Goal: Transaction & Acquisition: Purchase product/service

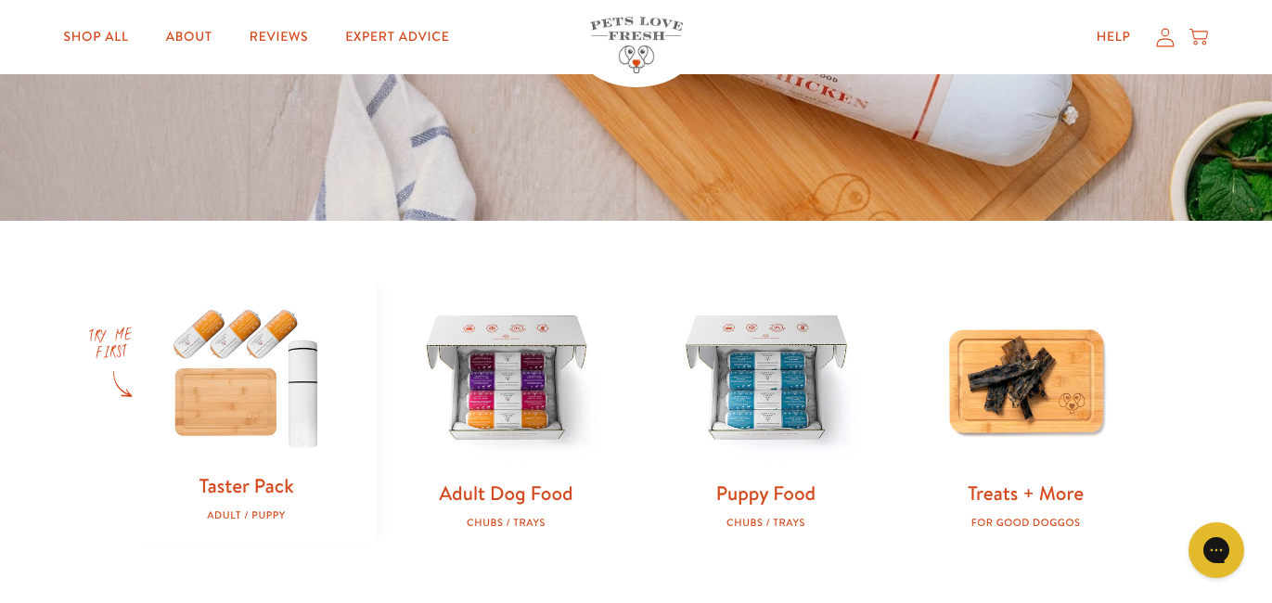
scroll to position [401, 0]
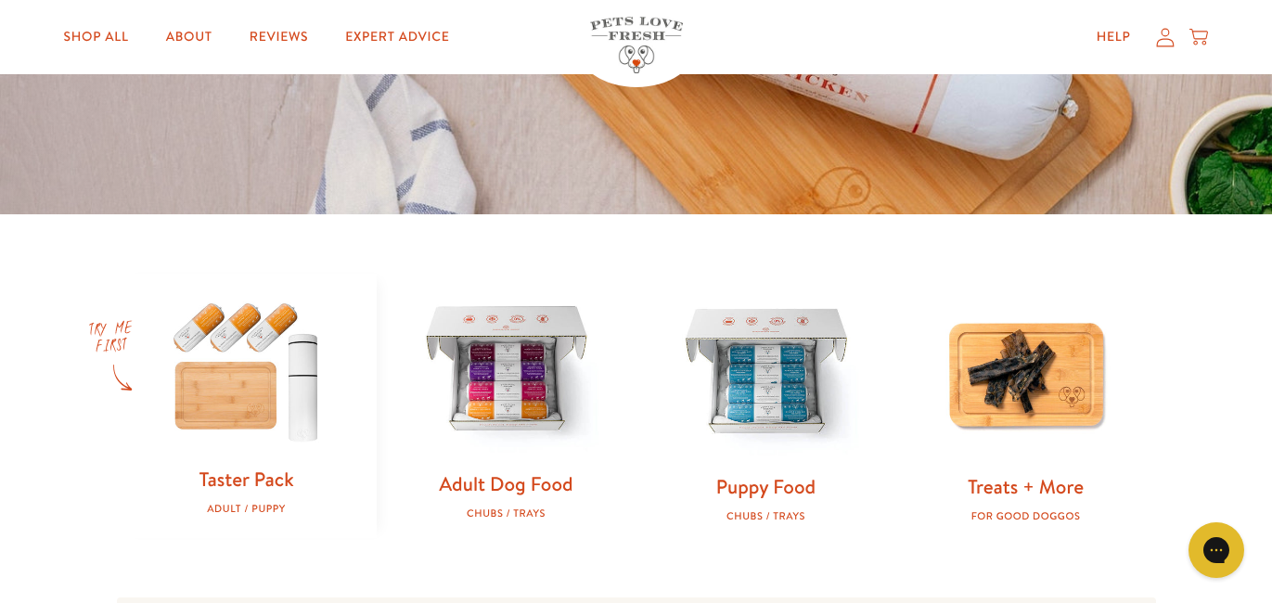
click at [496, 420] on img at bounding box center [506, 371] width 200 height 200
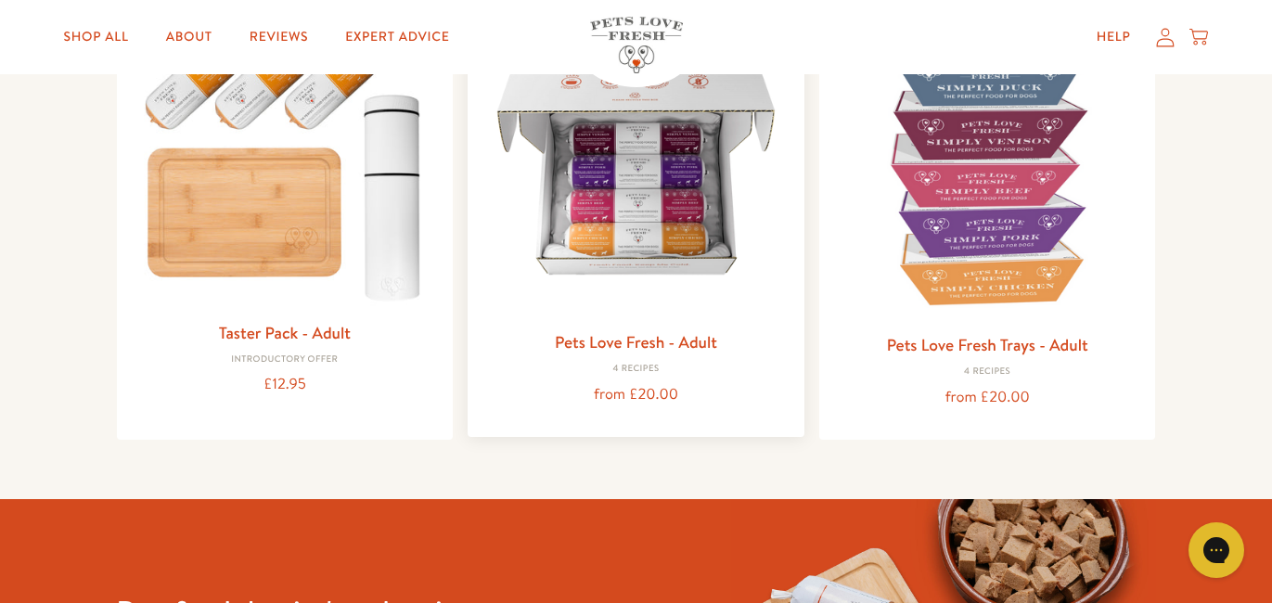
scroll to position [265, 0]
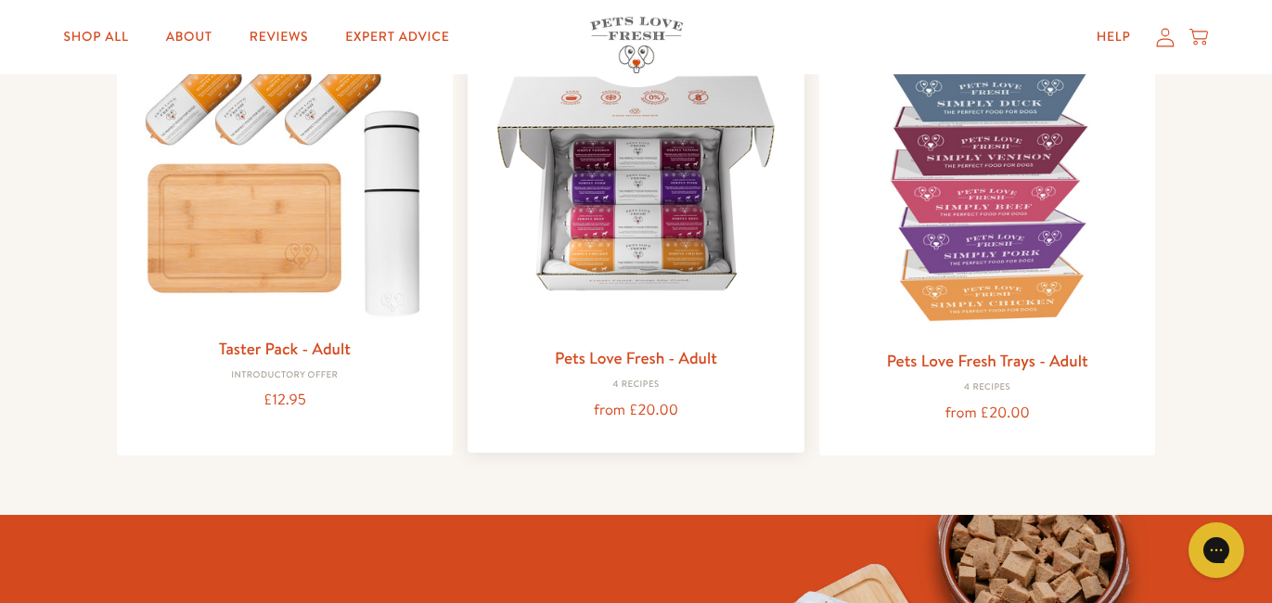
click at [612, 199] on img at bounding box center [636, 183] width 307 height 307
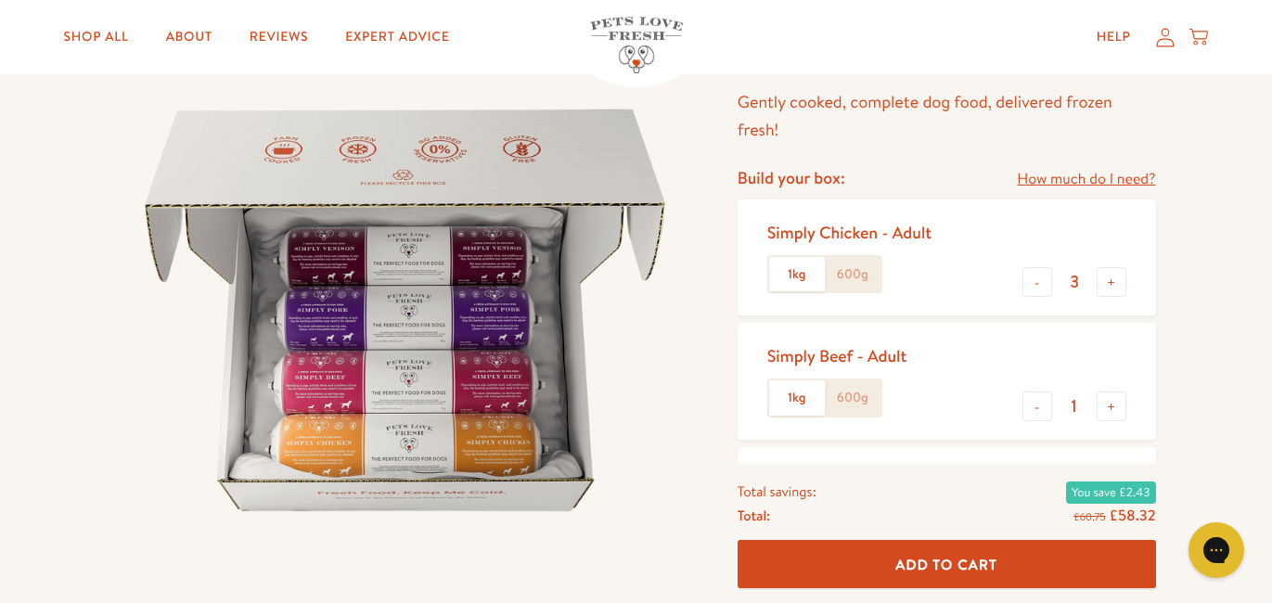
scroll to position [152, 0]
click at [368, 347] on img at bounding box center [405, 309] width 576 height 576
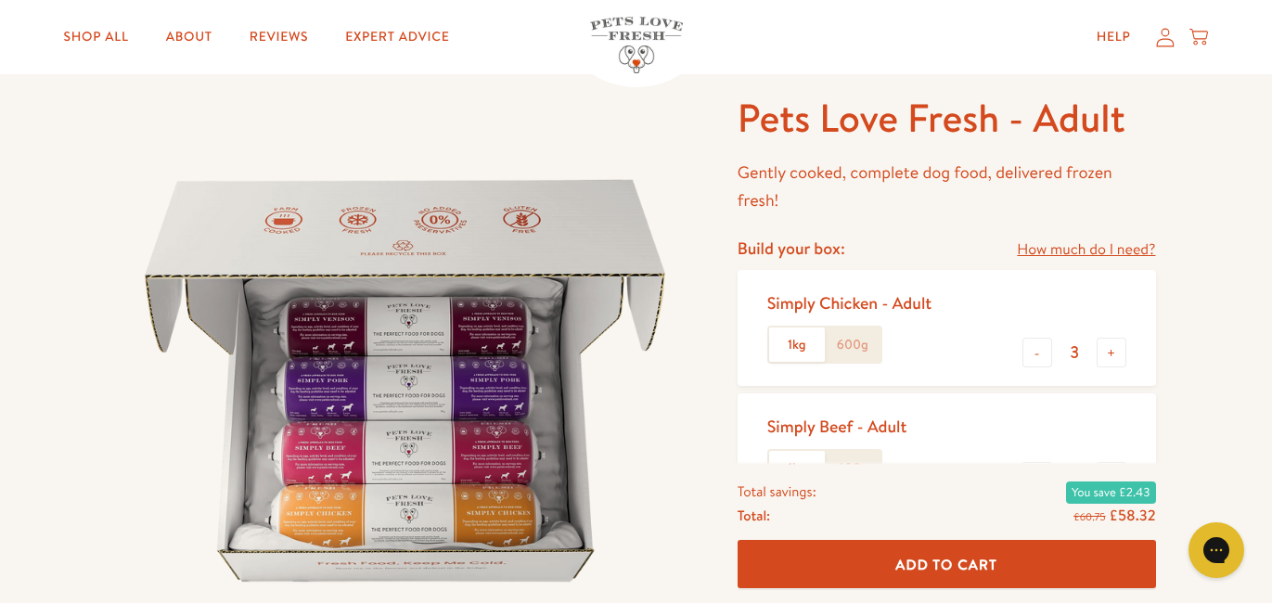
scroll to position [0, 0]
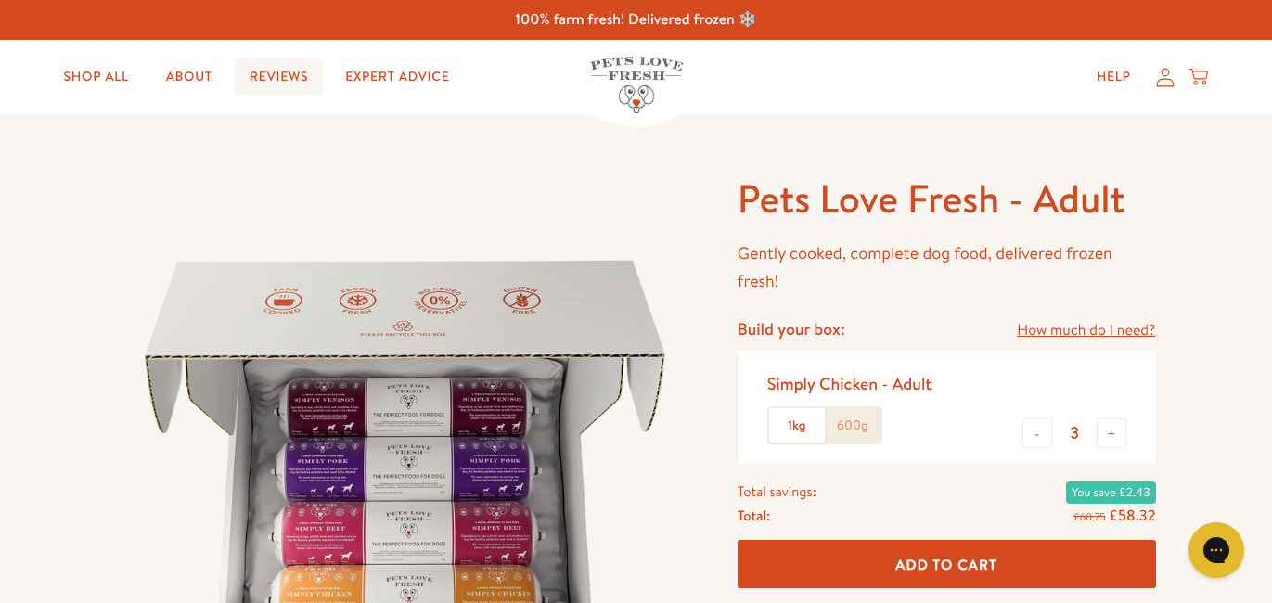
click at [280, 72] on link "Reviews" at bounding box center [279, 76] width 88 height 37
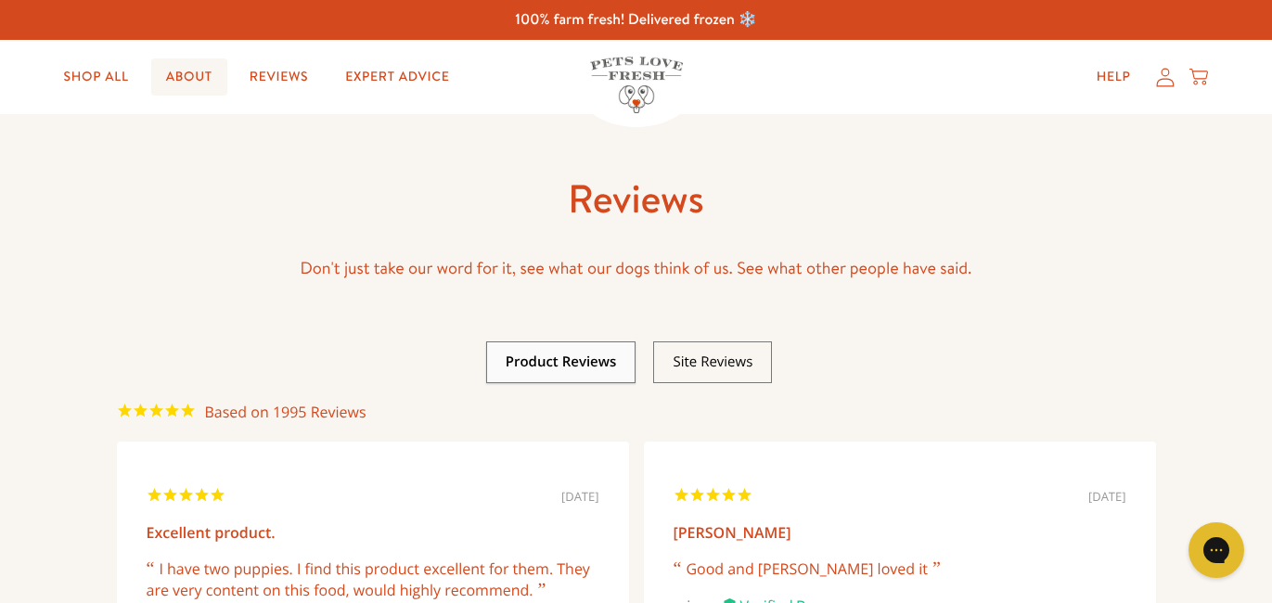
click at [186, 77] on link "About" at bounding box center [189, 76] width 76 height 37
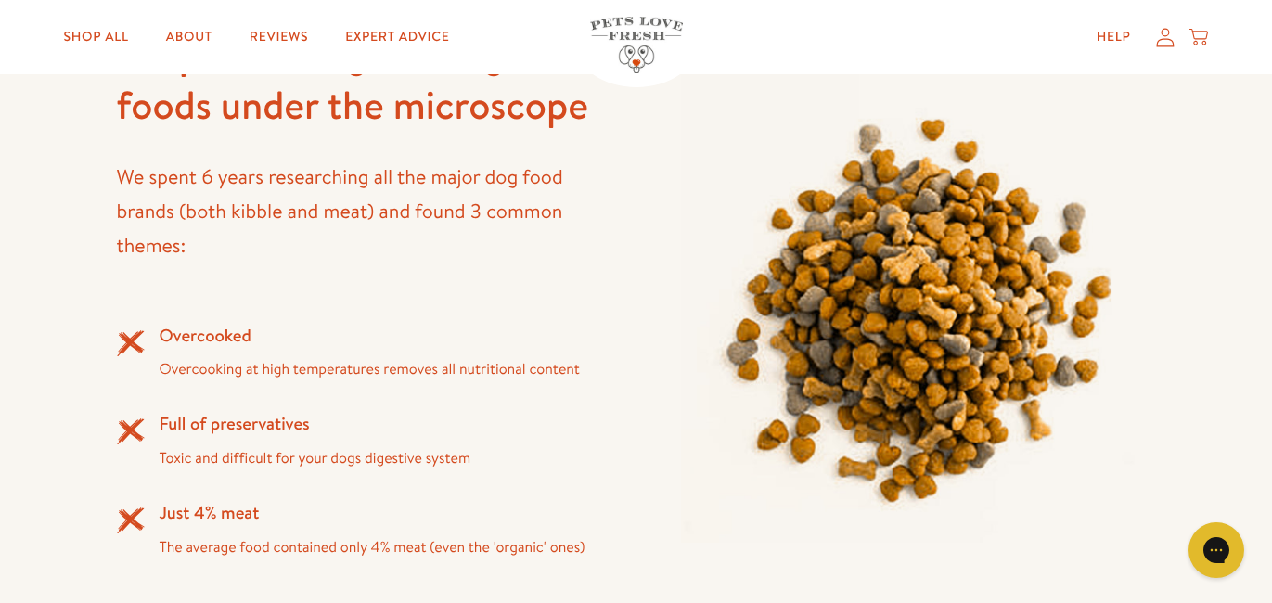
scroll to position [1299, 0]
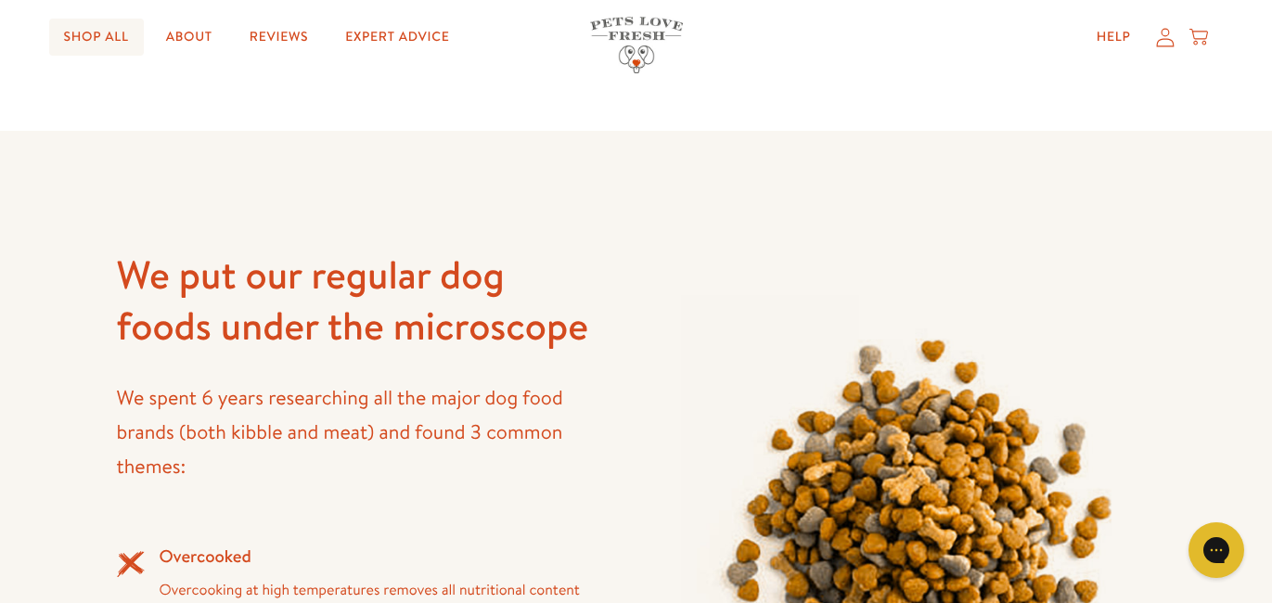
click at [104, 49] on link "Shop All" at bounding box center [96, 37] width 95 height 37
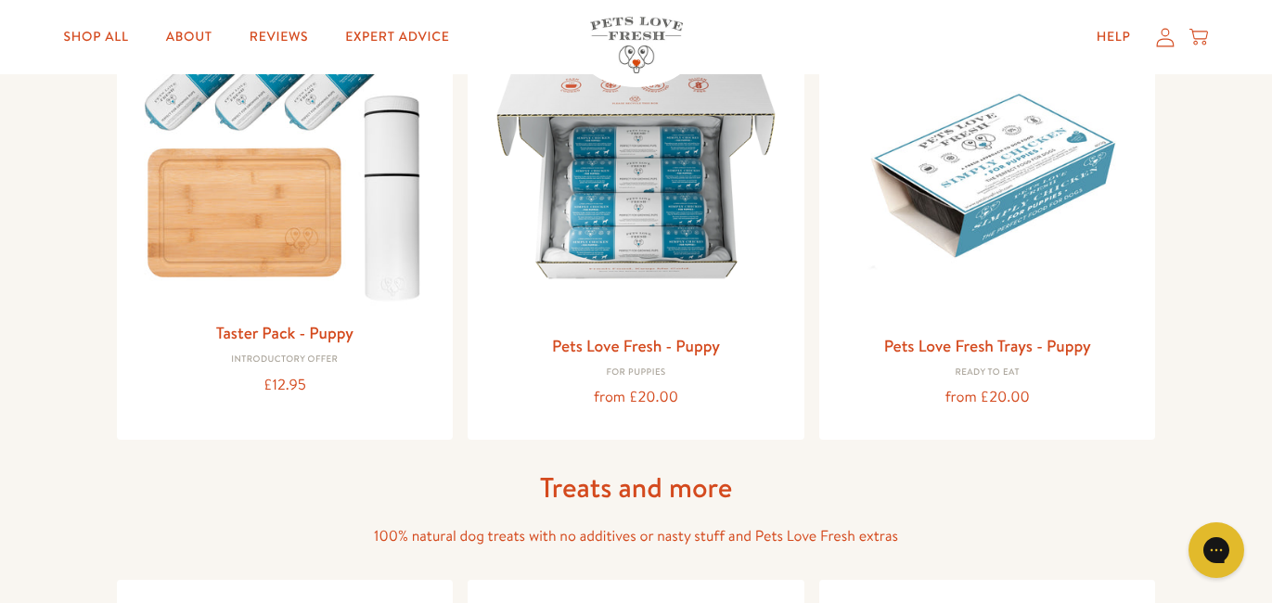
scroll to position [857, 0]
click at [956, 173] on img at bounding box center [987, 169] width 307 height 307
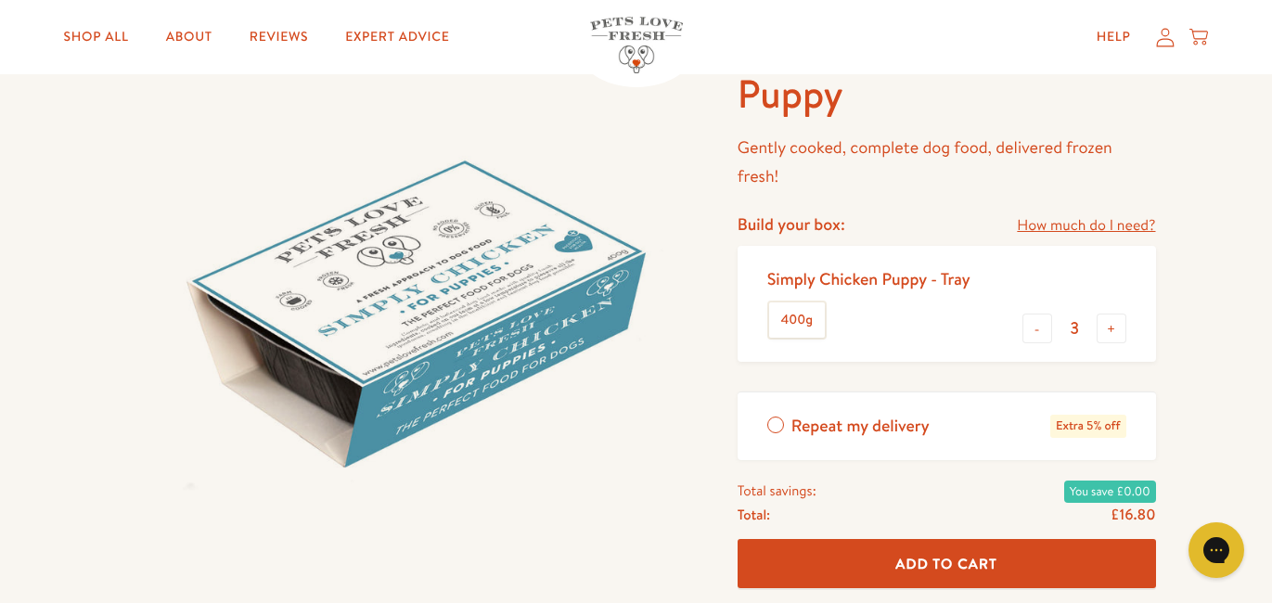
scroll to position [158, 0]
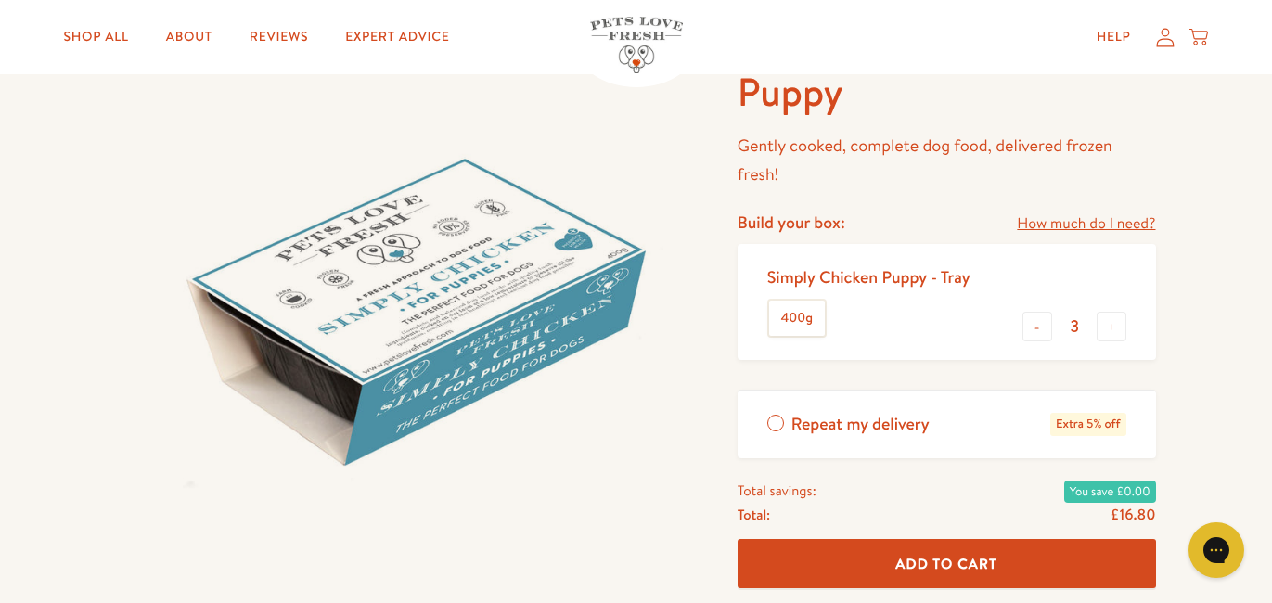
click at [1104, 218] on link "How much do I need?" at bounding box center [1086, 224] width 138 height 25
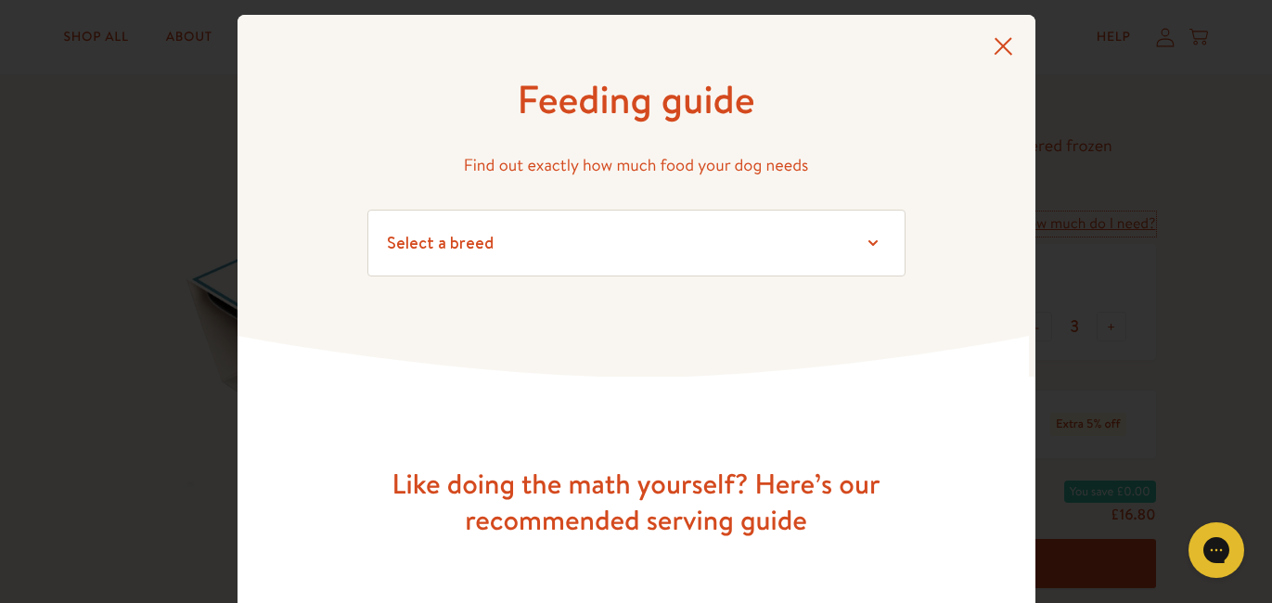
scroll to position [19, 0]
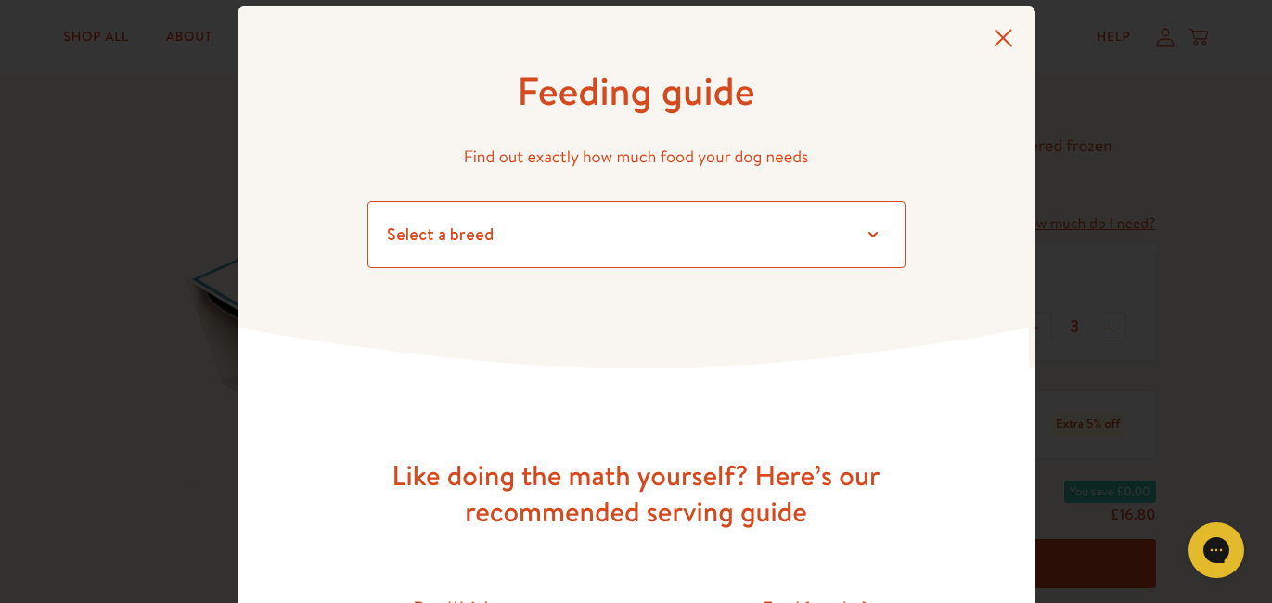
click at [876, 233] on select "Select a breed Affenpinscher Afghan hound Airedale terrier Akita Alaskan Malamu…" at bounding box center [636, 234] width 538 height 67
select select "14"
click at [367, 201] on select "Select a breed Affenpinscher Afghan hound Airedale terrier Akita Alaskan Malamu…" at bounding box center [636, 234] width 538 height 67
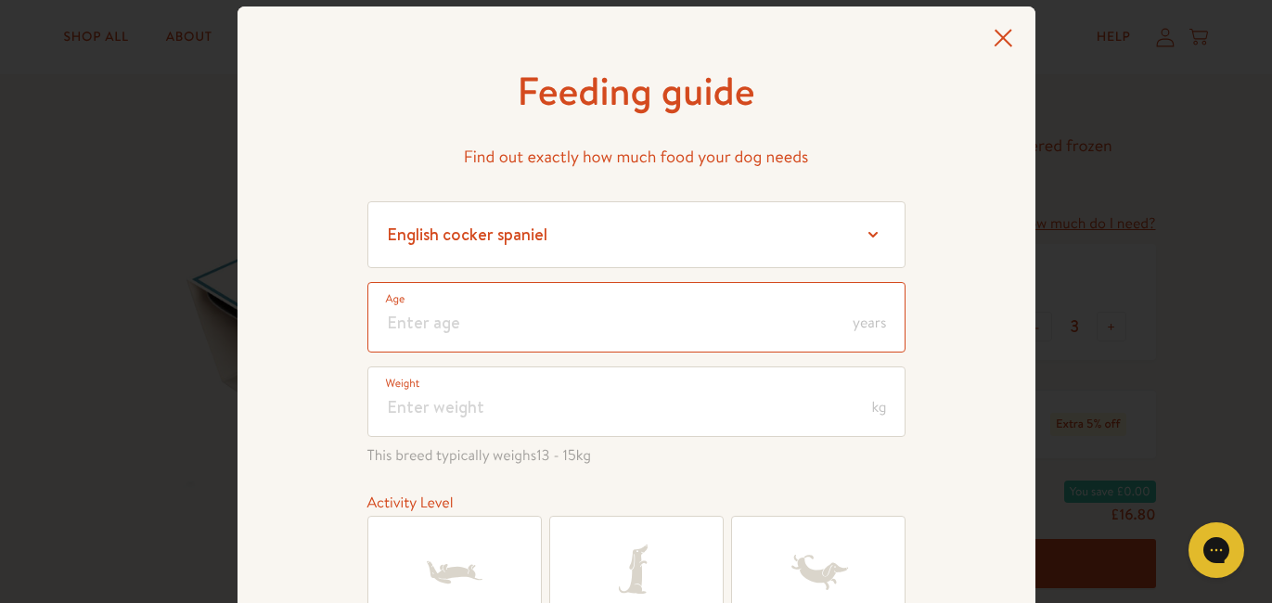
click at [508, 327] on input "number" at bounding box center [636, 317] width 538 height 71
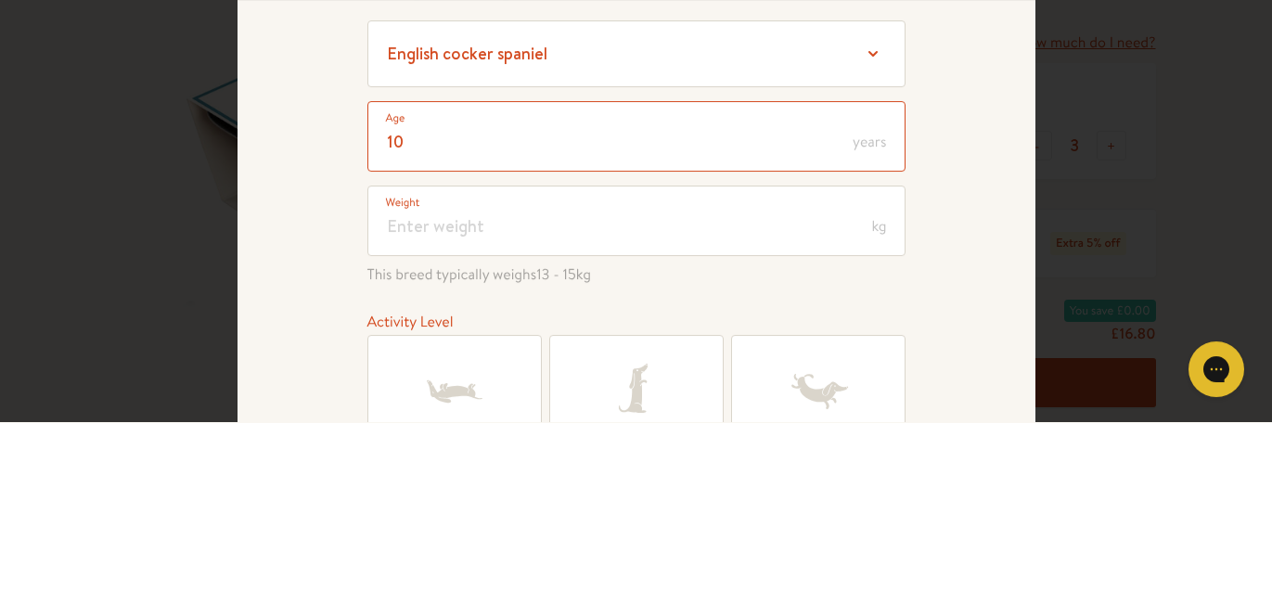
type input "10"
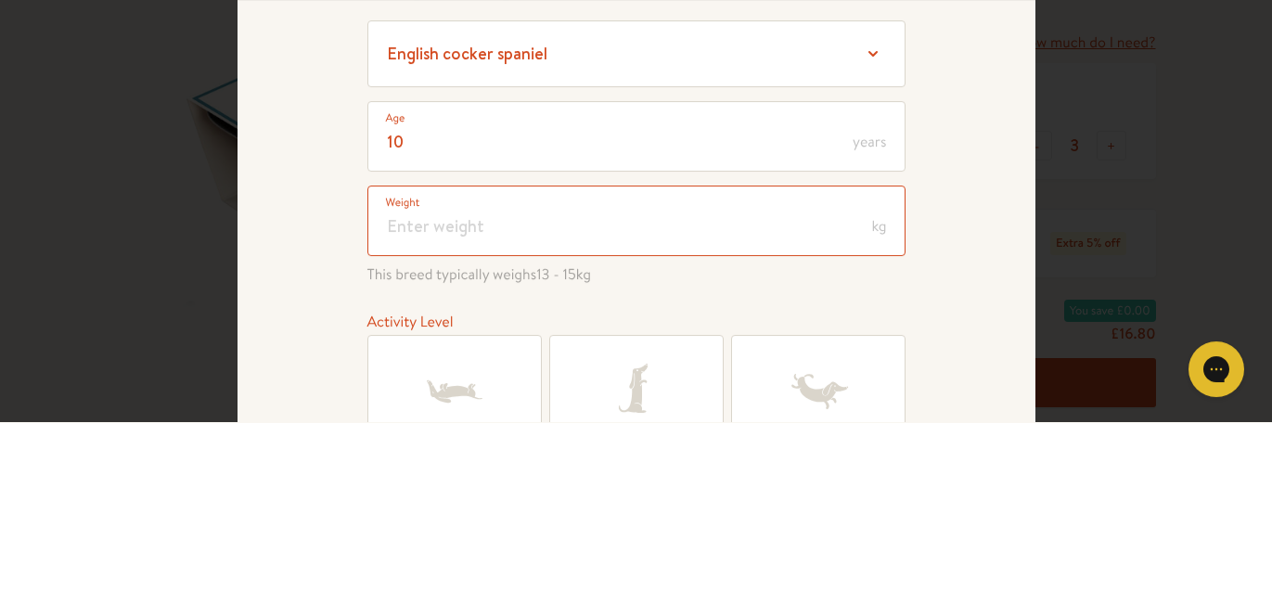
click at [554, 409] on input "number" at bounding box center [636, 402] width 538 height 71
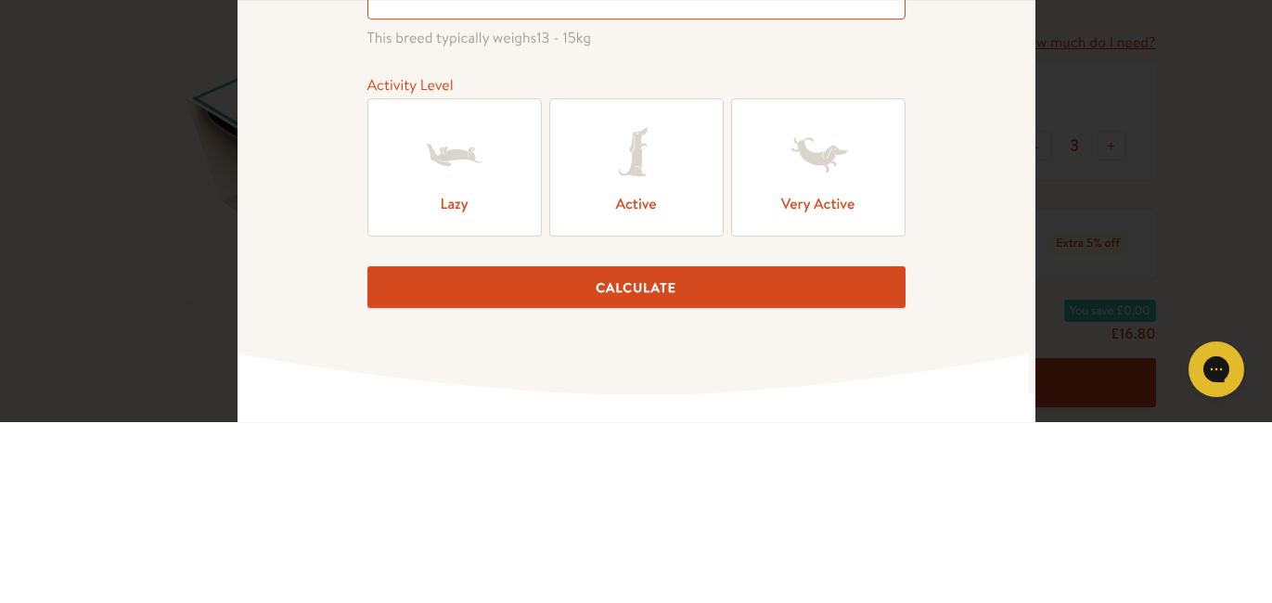
scroll to position [257, 0]
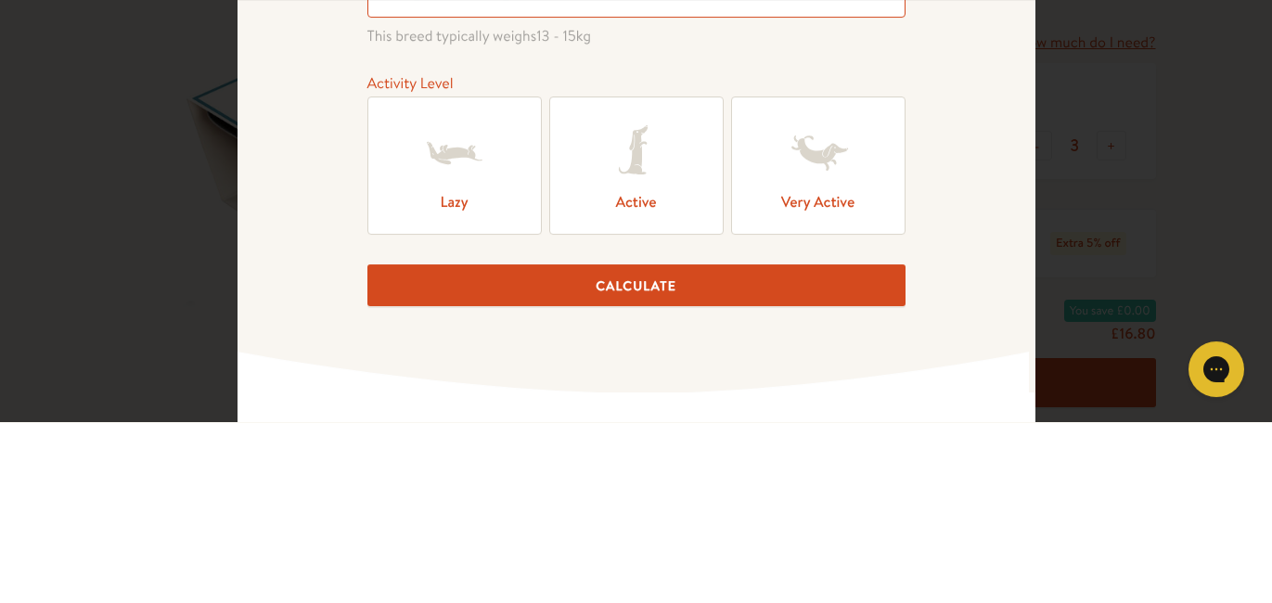
type input "22"
click at [458, 360] on icon at bounding box center [455, 334] width 74 height 74
click at [0, 0] on input "Lazy" at bounding box center [0, 0] width 0 height 0
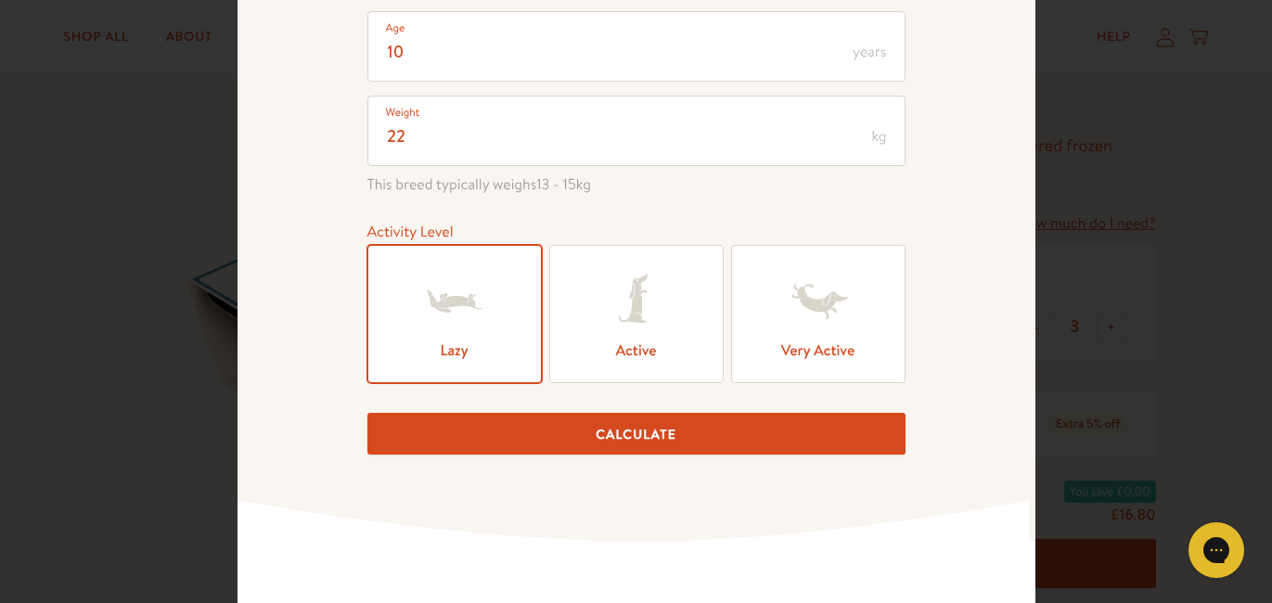
scroll to position [322, 0]
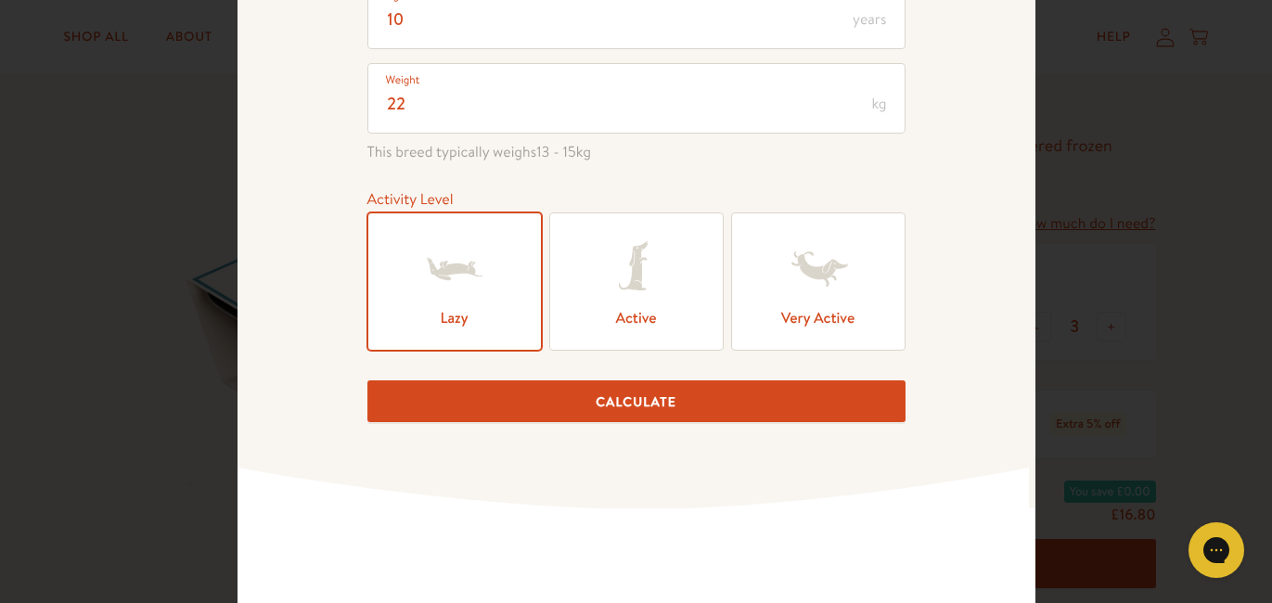
click at [598, 410] on button "Calculate" at bounding box center [636, 401] width 538 height 42
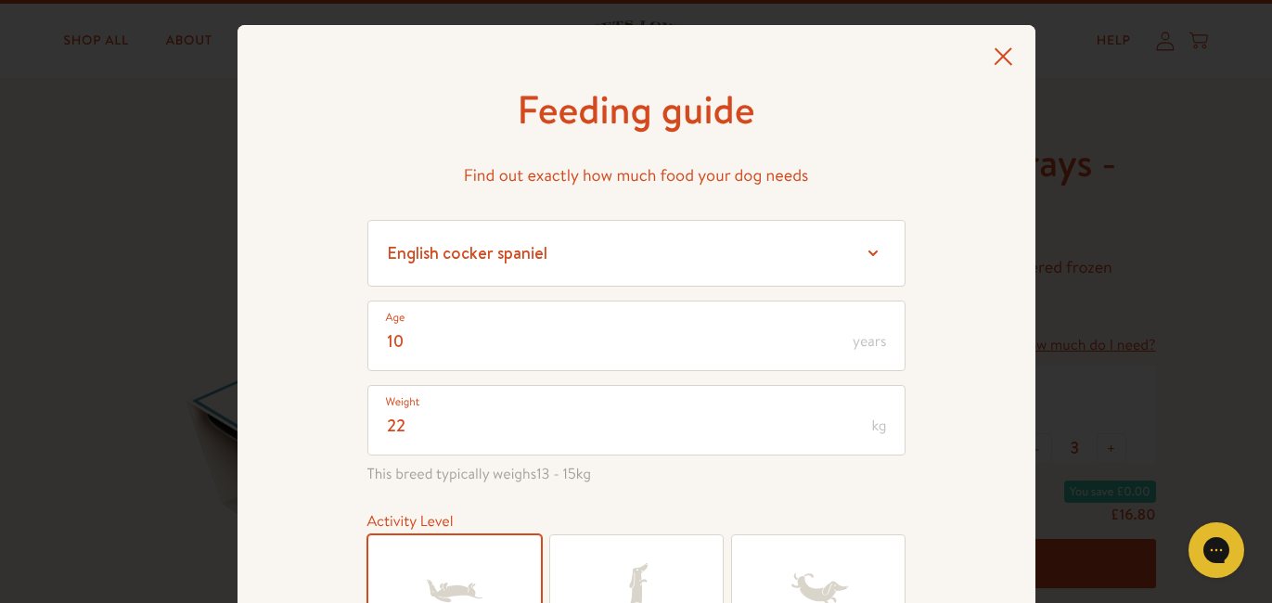
scroll to position [0, 0]
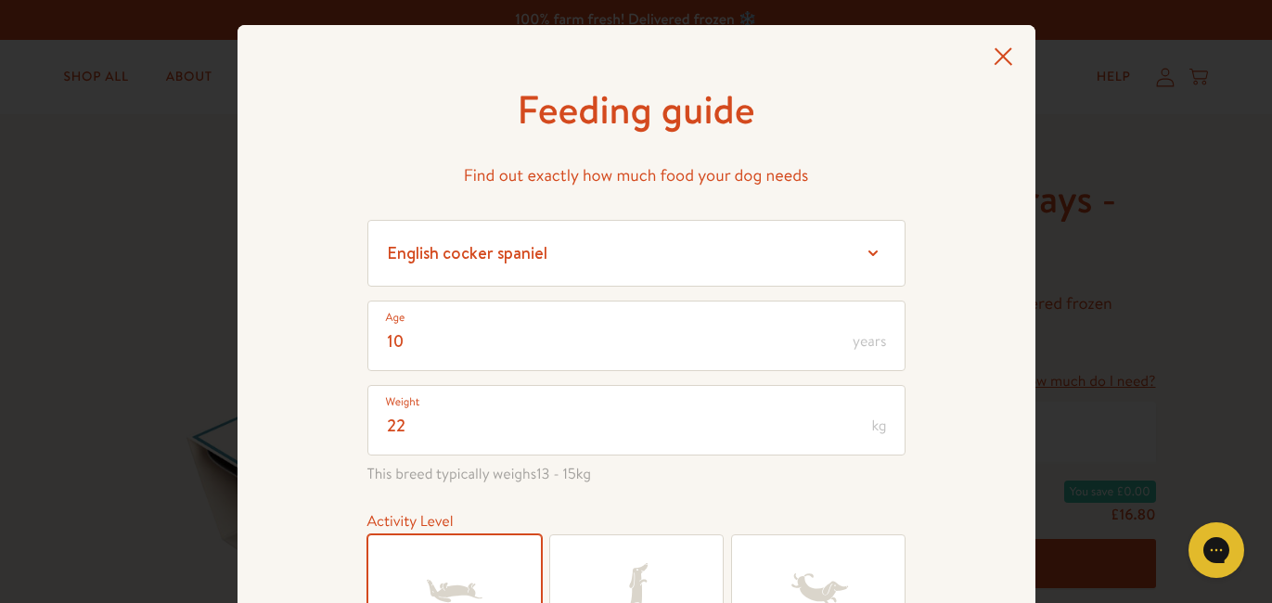
click at [997, 54] on icon at bounding box center [1003, 56] width 19 height 19
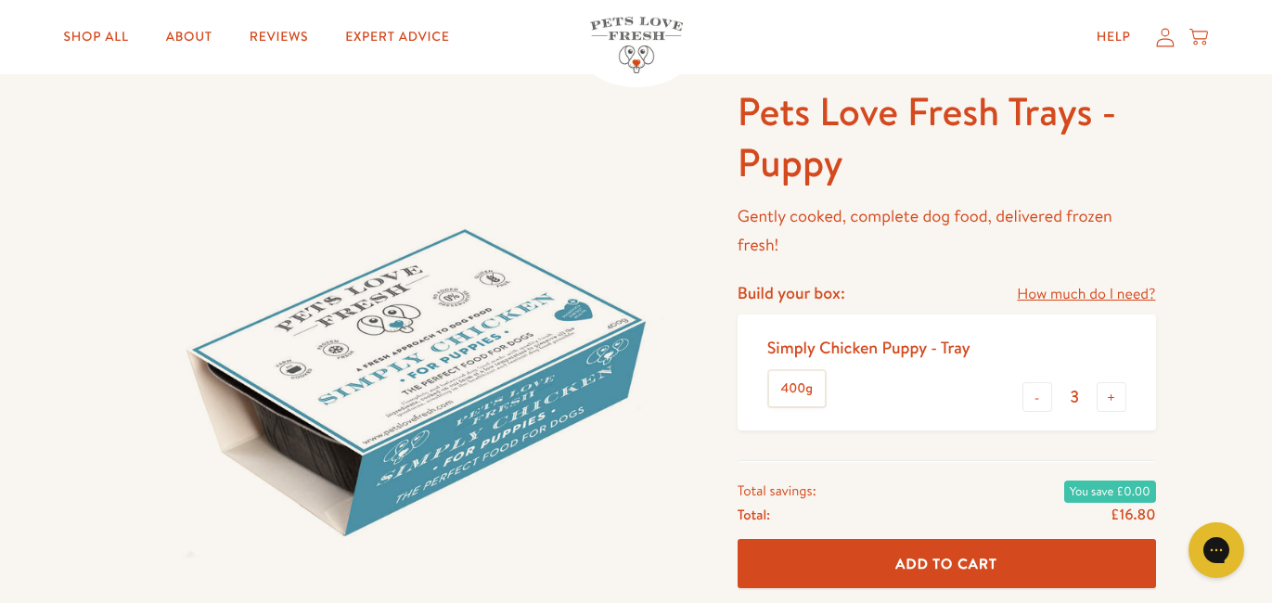
scroll to position [106, 0]
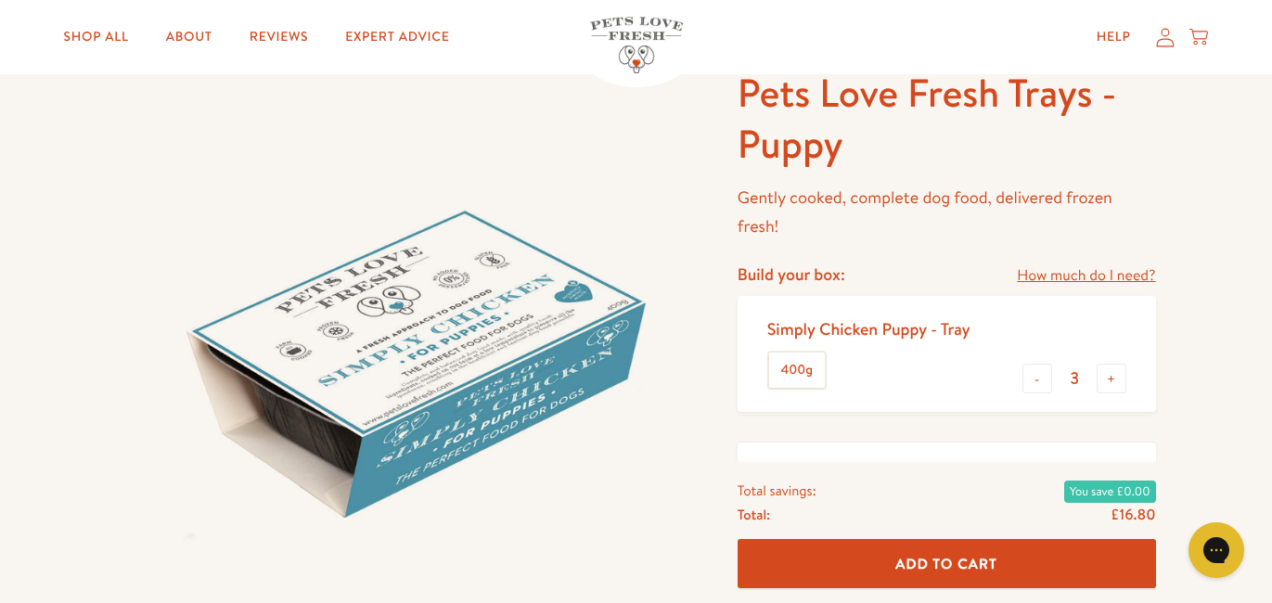
click at [373, 319] on img at bounding box center [405, 356] width 576 height 576
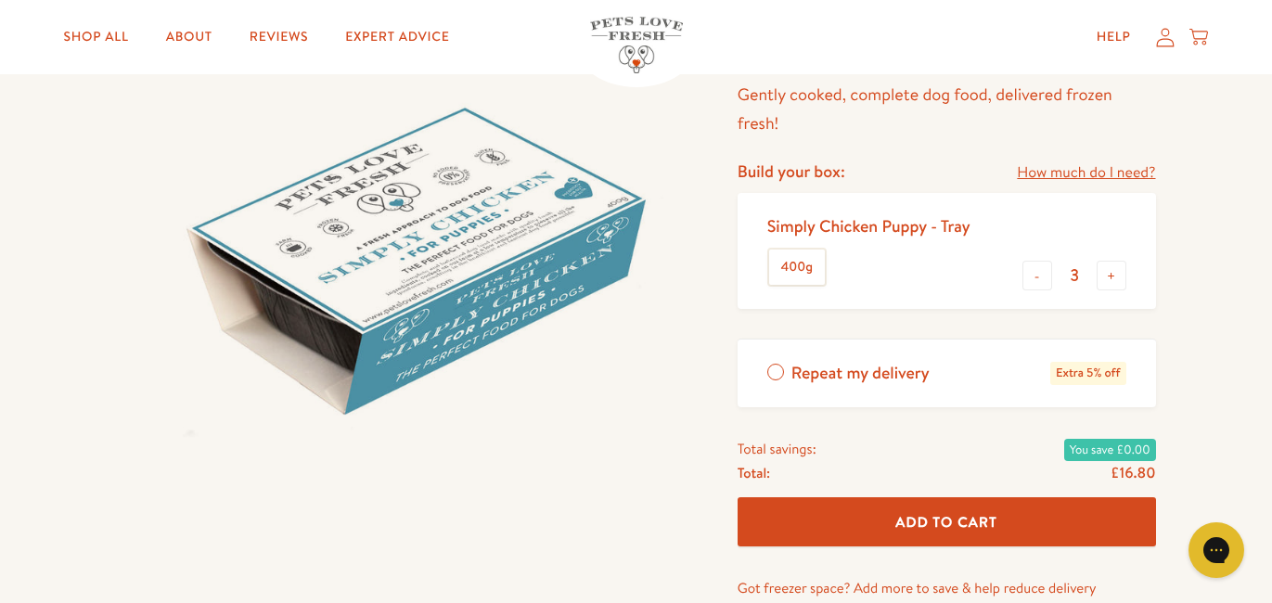
scroll to position [201, 0]
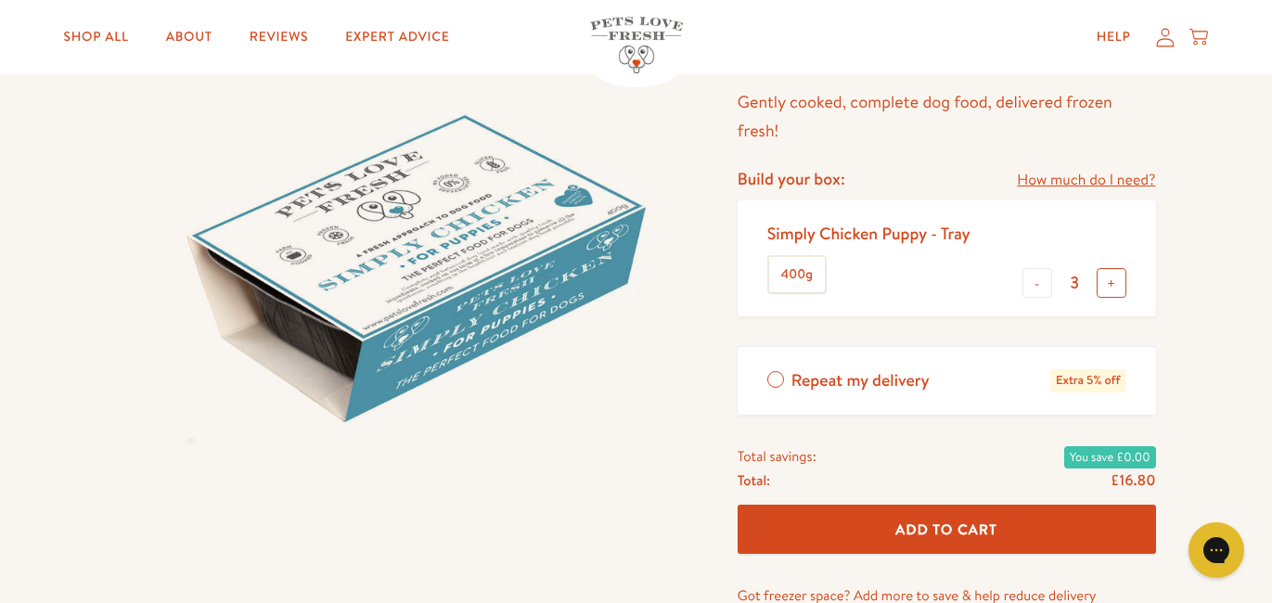
click at [1114, 284] on button "+" at bounding box center [1112, 283] width 30 height 30
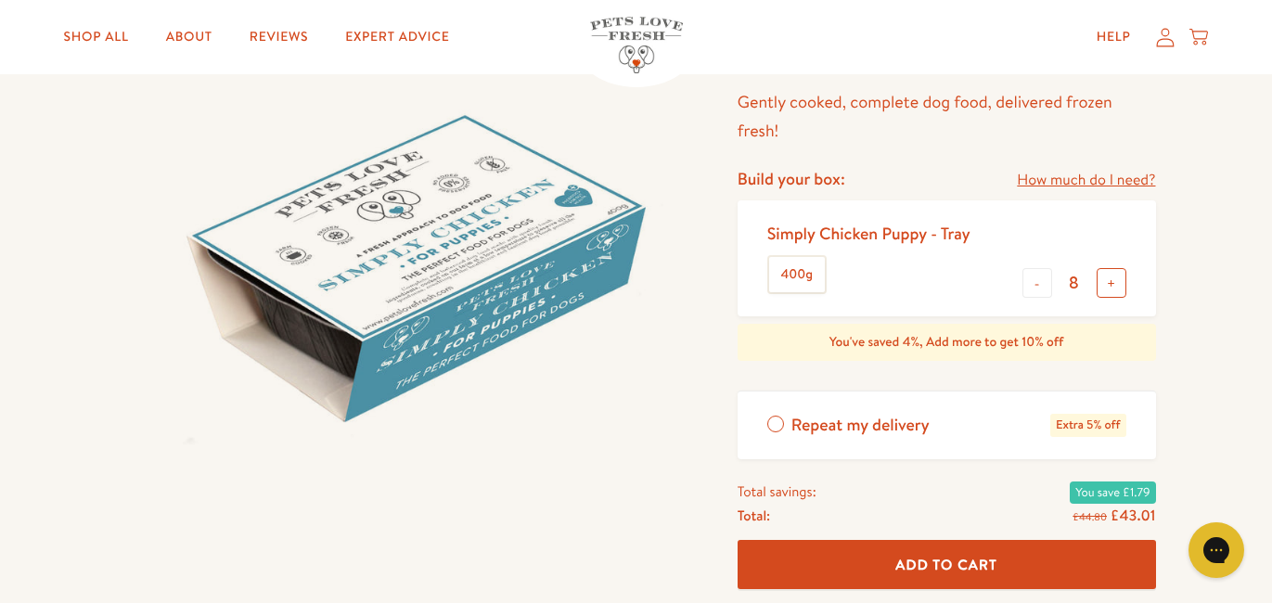
click at [1114, 284] on button "+" at bounding box center [1112, 283] width 30 height 30
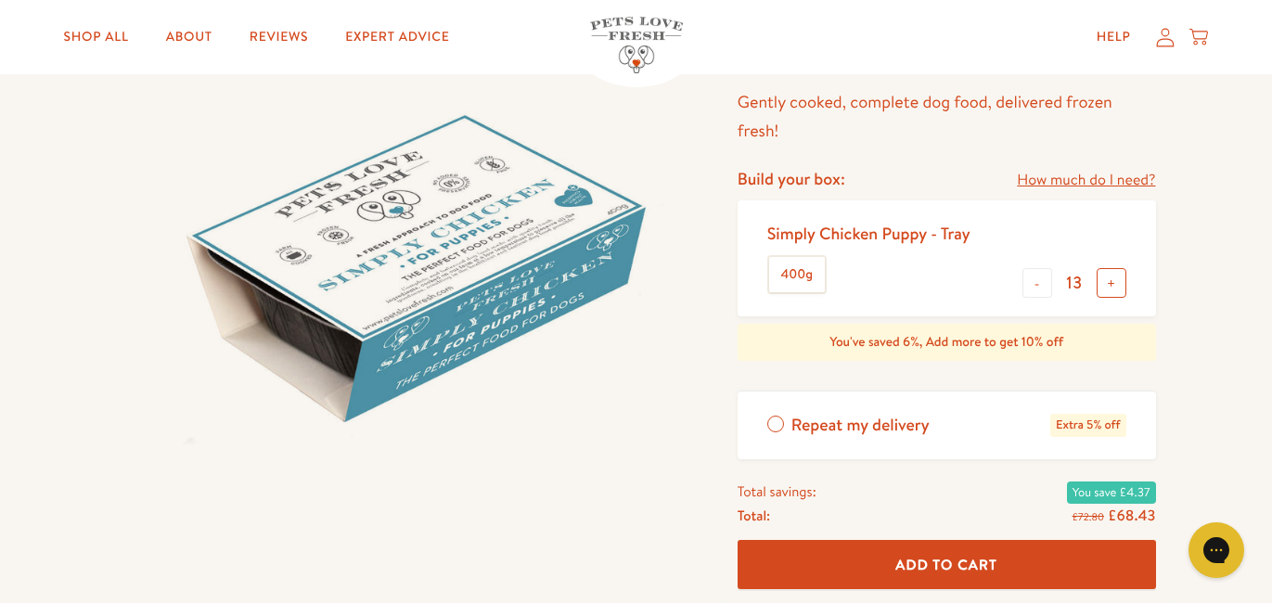
click at [1114, 284] on button "+" at bounding box center [1112, 283] width 30 height 30
type input "14"
click at [124, 37] on link "Shop All" at bounding box center [96, 37] width 95 height 37
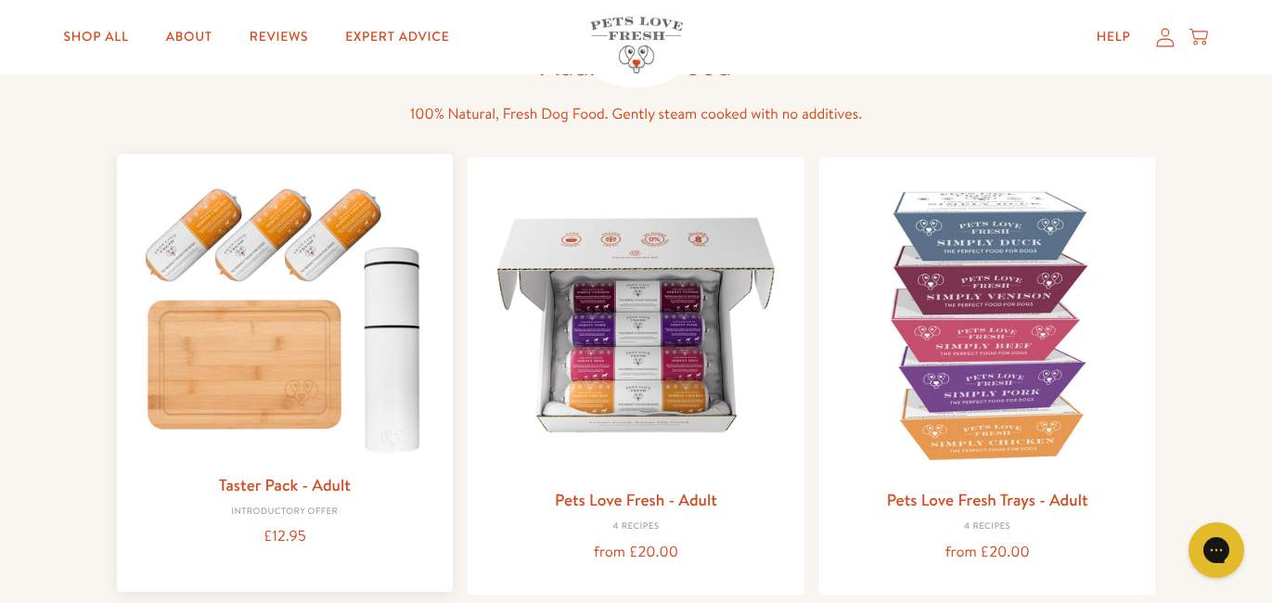
scroll to position [130, 0]
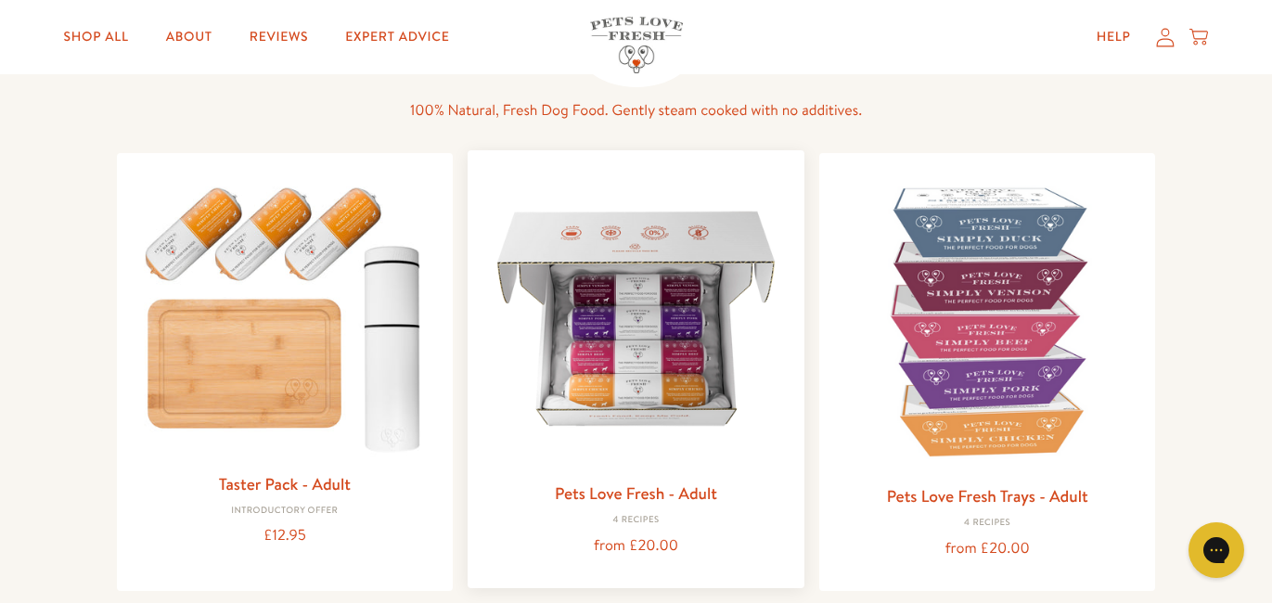
click at [574, 264] on img at bounding box center [636, 318] width 307 height 307
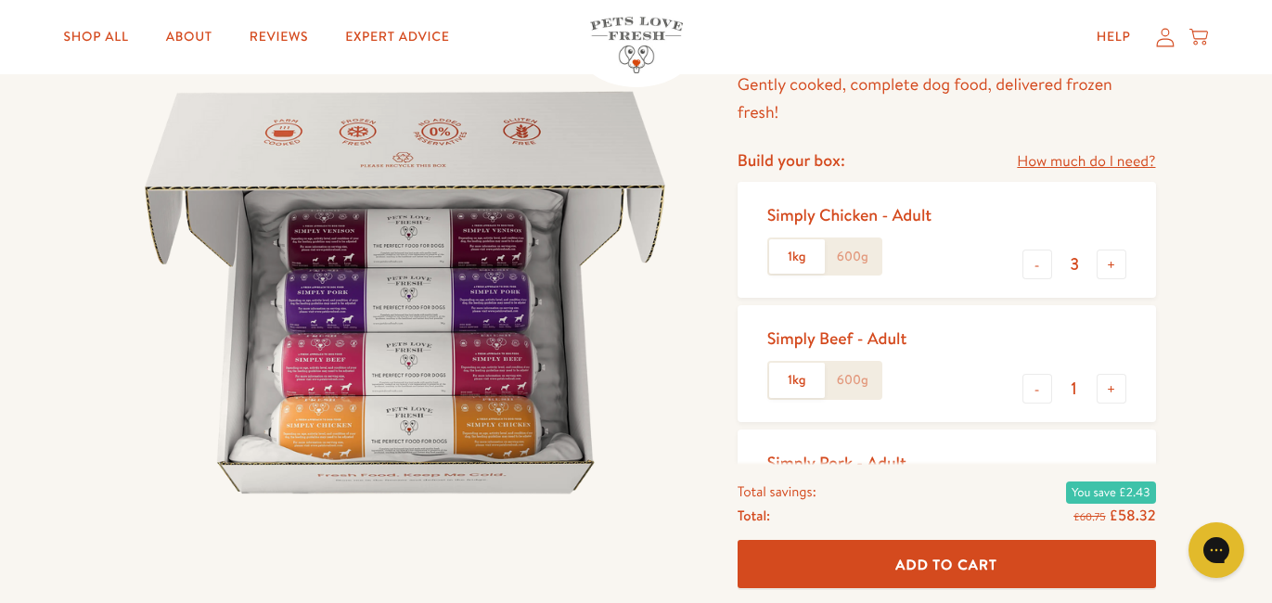
scroll to position [174, 0]
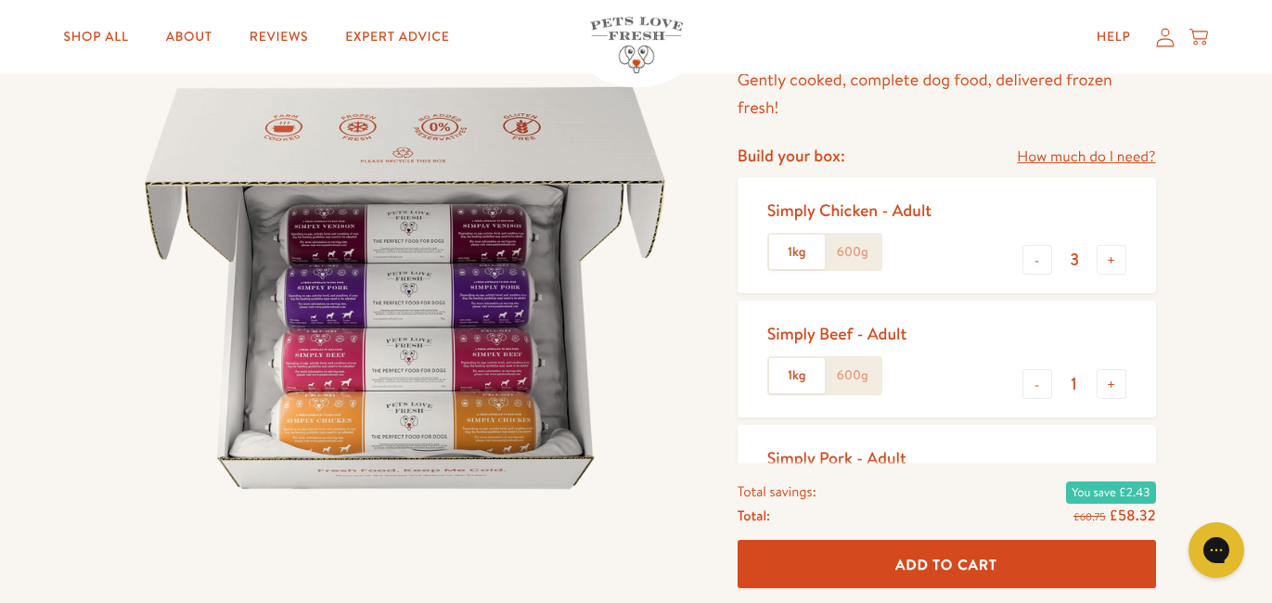
click at [789, 255] on label "1kg" at bounding box center [797, 252] width 56 height 35
click at [0, 0] on input "1kg" at bounding box center [0, 0] width 0 height 0
click at [857, 256] on label "600g" at bounding box center [853, 252] width 56 height 35
click at [0, 0] on input "600g" at bounding box center [0, 0] width 0 height 0
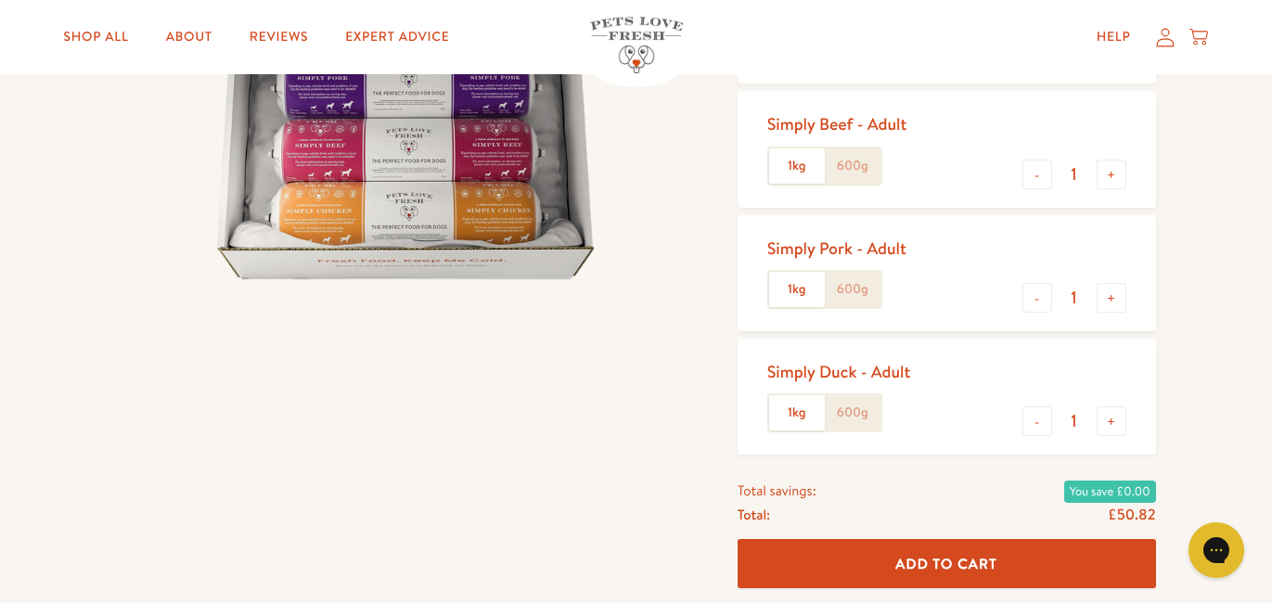
scroll to position [386, 0]
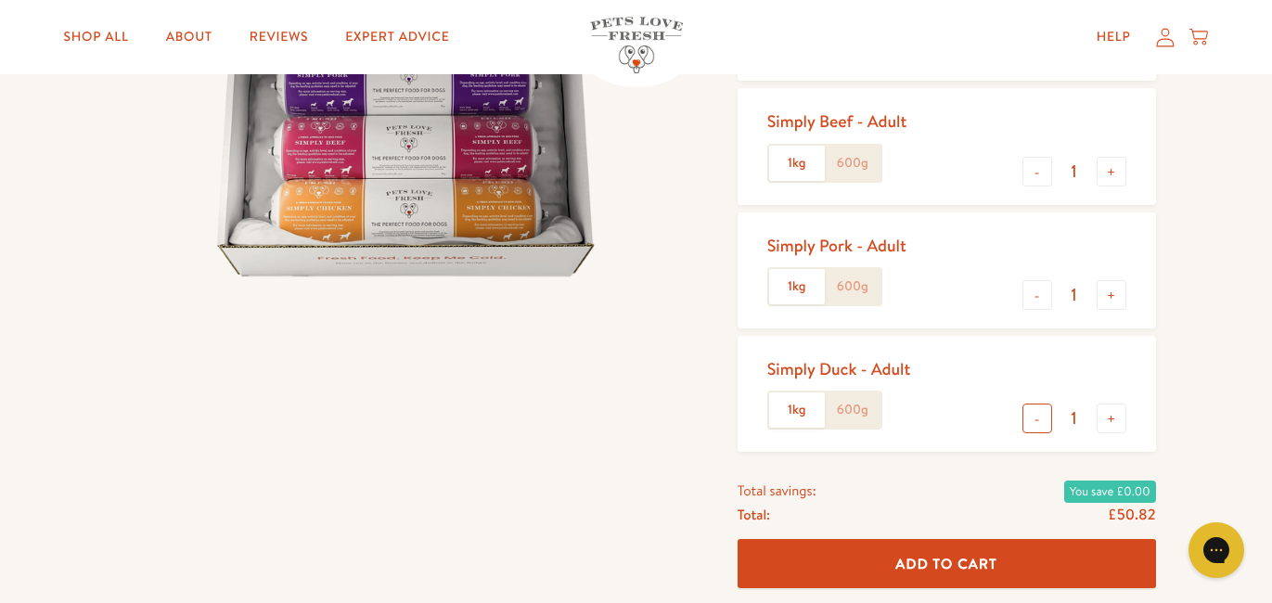
click at [1043, 425] on button "-" at bounding box center [1038, 419] width 30 height 30
type input "0"
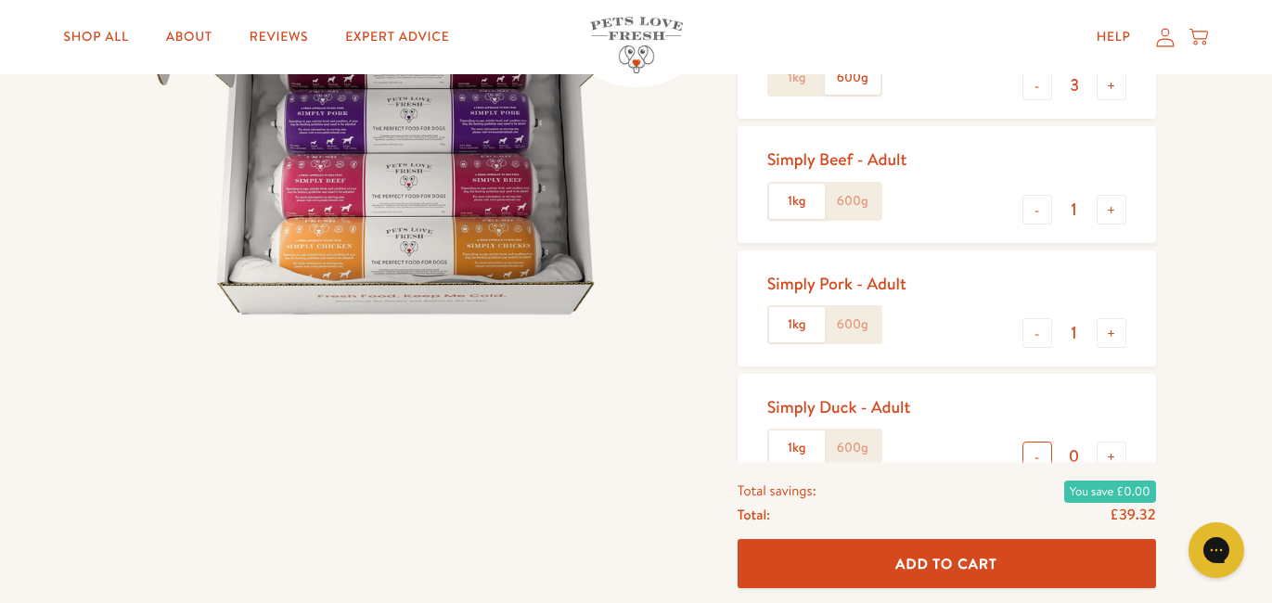
scroll to position [287, 0]
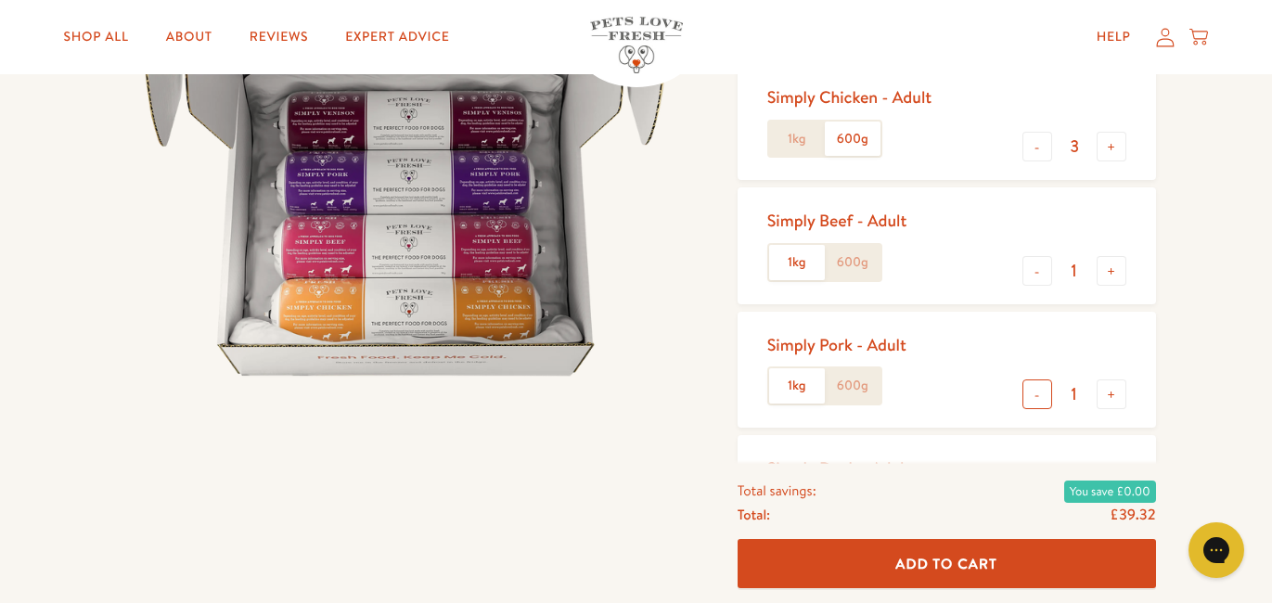
click at [1038, 397] on button "-" at bounding box center [1038, 395] width 30 height 30
type input "0"
click at [1037, 273] on button "-" at bounding box center [1038, 271] width 30 height 30
type input "0"
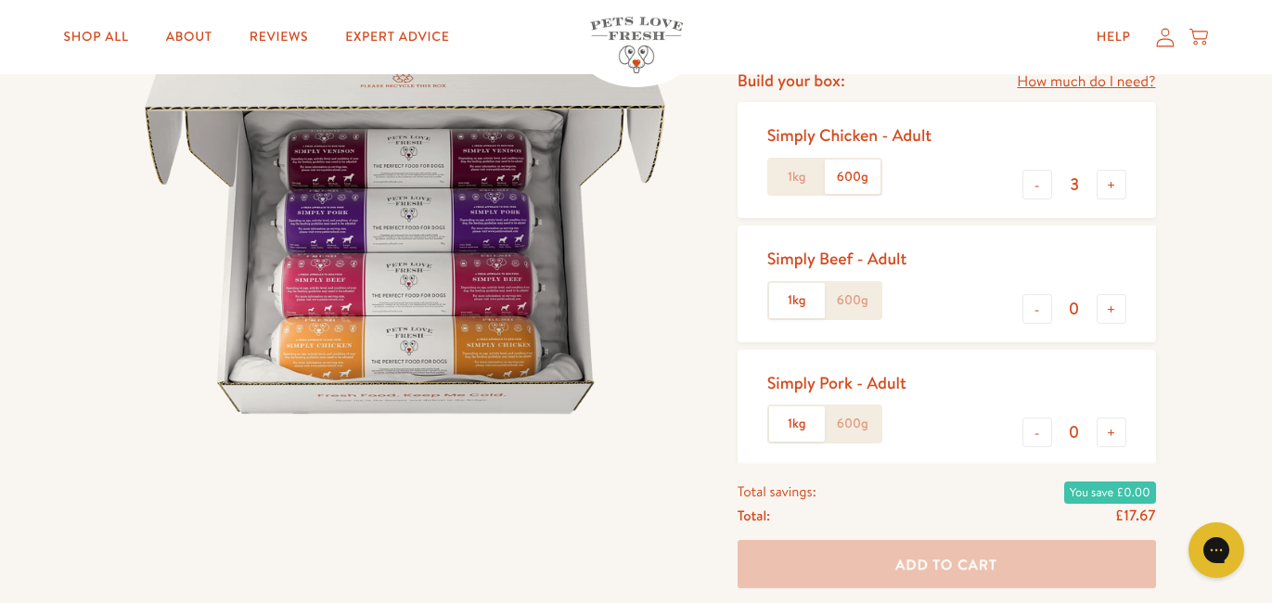
scroll to position [208, 0]
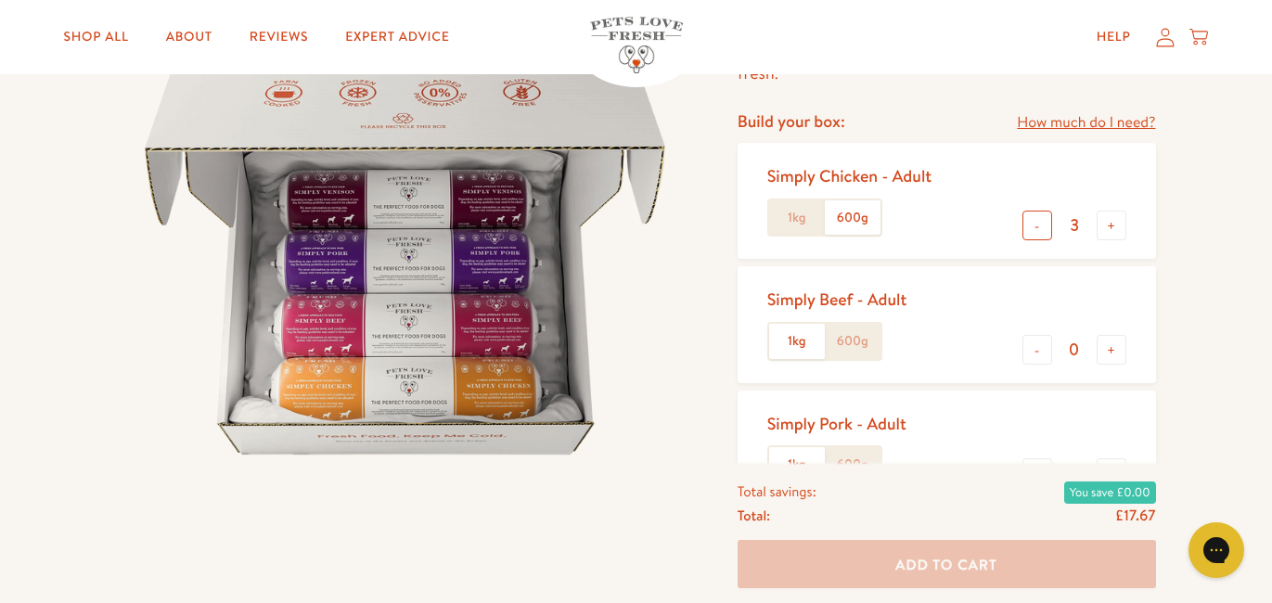
click at [1024, 221] on button "-" at bounding box center [1038, 226] width 30 height 30
click at [1026, 225] on button "-" at bounding box center [1038, 226] width 30 height 30
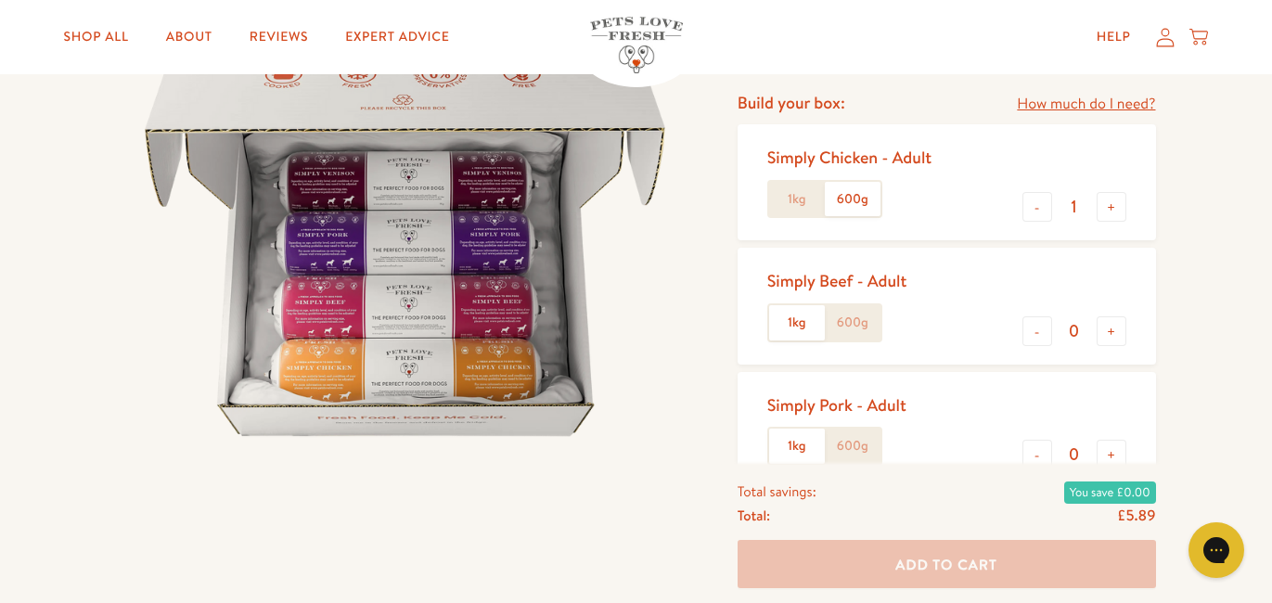
scroll to position [226, 0]
click at [809, 212] on label "1kg" at bounding box center [797, 199] width 56 height 35
click at [0, 0] on input "1kg" at bounding box center [0, 0] width 0 height 0
click at [857, 200] on label "600g" at bounding box center [853, 199] width 56 height 35
click at [0, 0] on input "600g" at bounding box center [0, 0] width 0 height 0
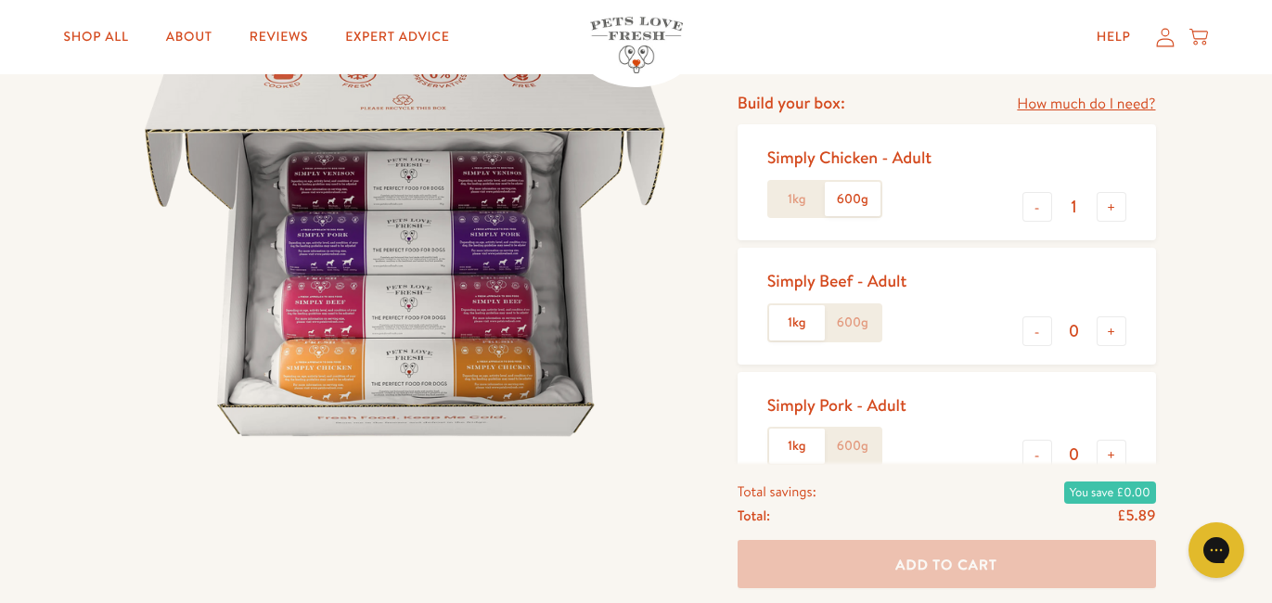
click at [779, 200] on label "1kg" at bounding box center [797, 199] width 56 height 35
click at [0, 0] on input "1kg" at bounding box center [0, 0] width 0 height 0
click at [1110, 212] on button "+" at bounding box center [1112, 207] width 30 height 30
click at [1109, 211] on button "+" at bounding box center [1112, 207] width 30 height 30
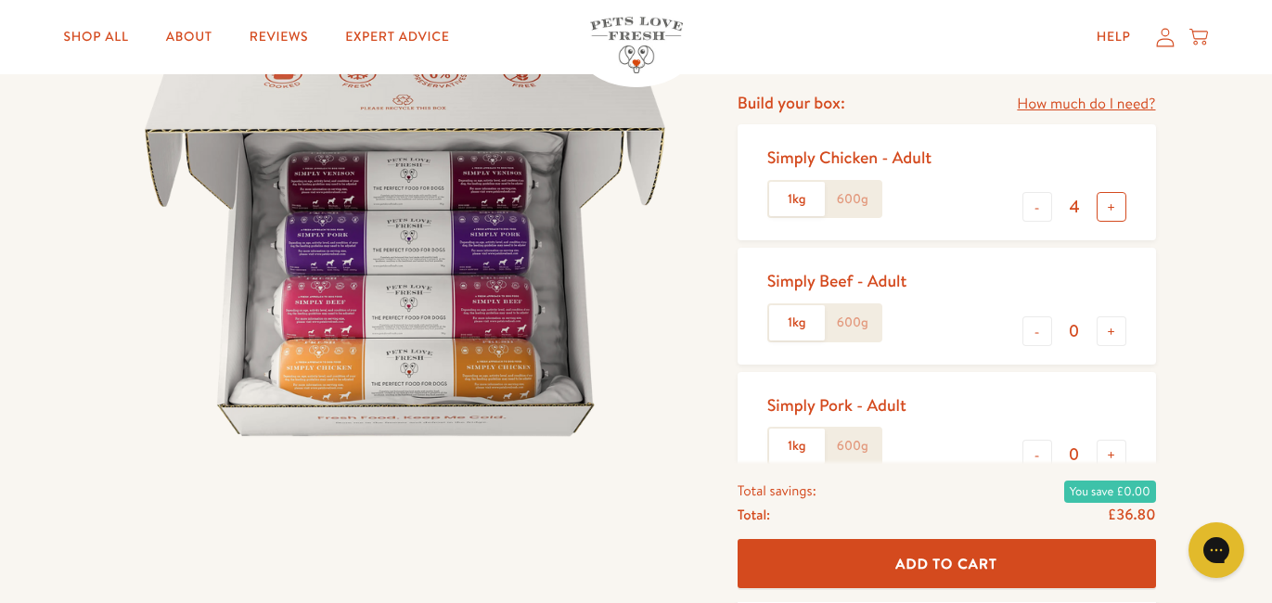
click at [1109, 211] on button "+" at bounding box center [1112, 207] width 30 height 30
type input "5"
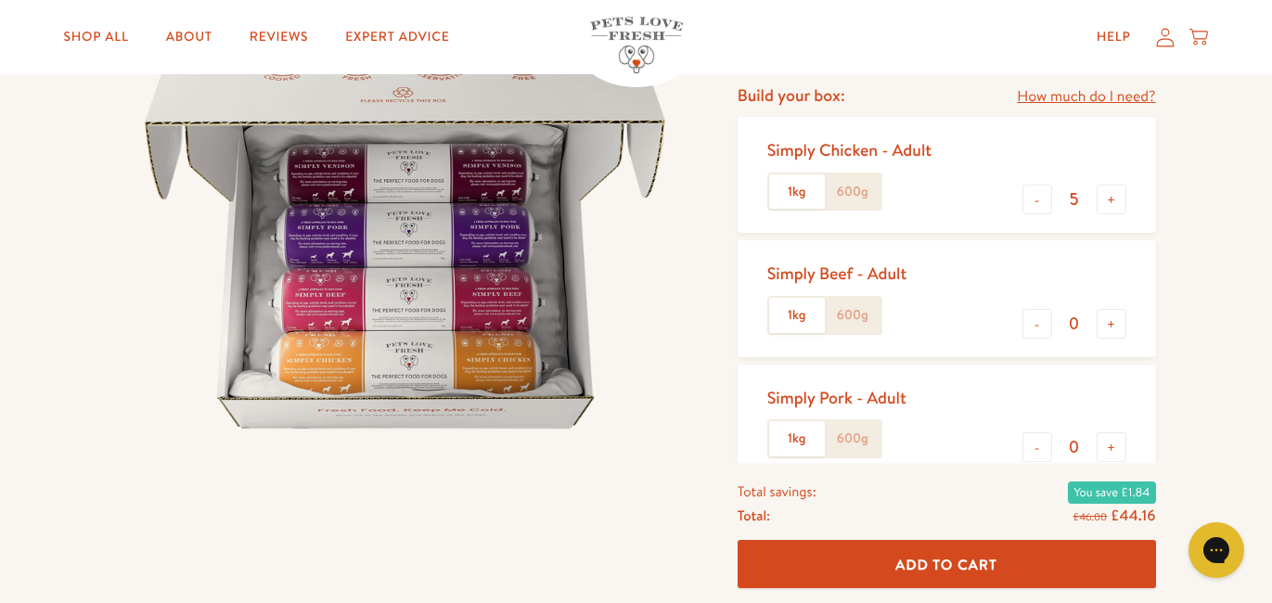
scroll to position [245, 0]
